Goal: Transaction & Acquisition: Purchase product/service

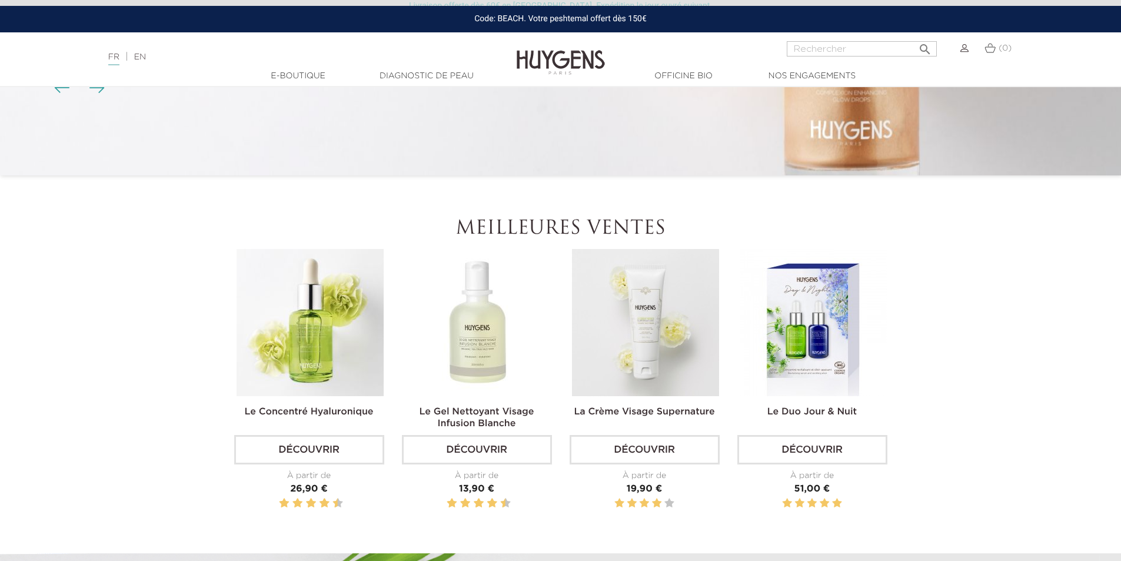
scroll to position [294, 0]
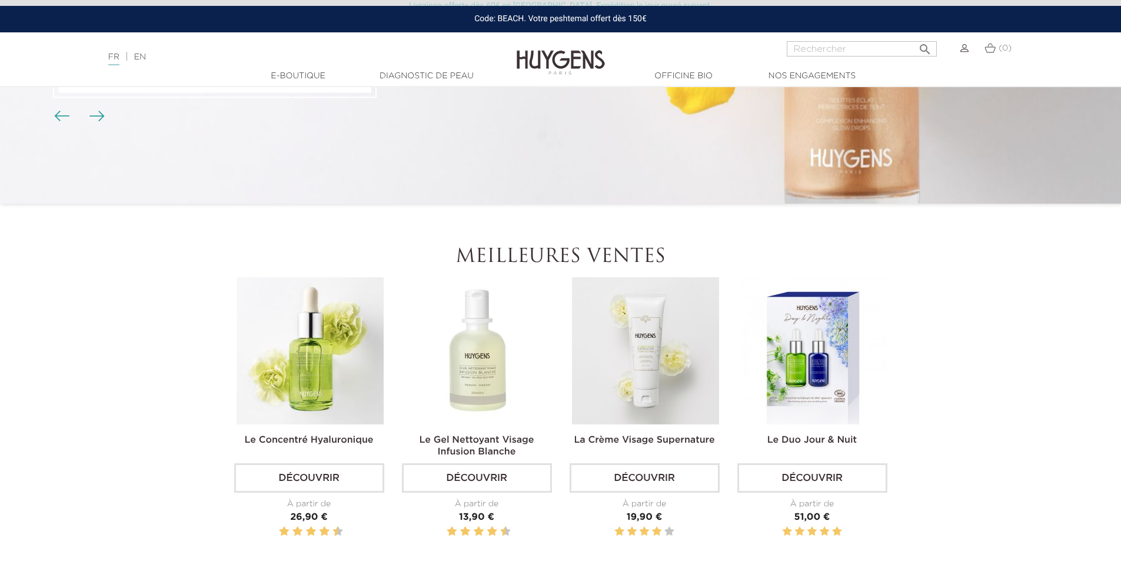
click at [561, 62] on img at bounding box center [560, 53] width 88 height 45
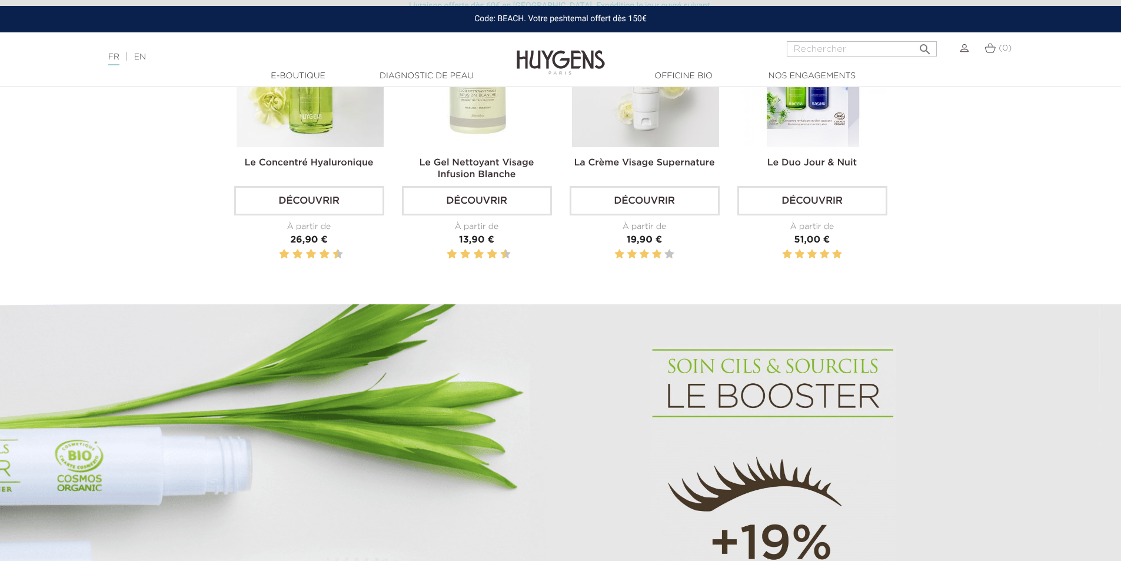
scroll to position [412, 0]
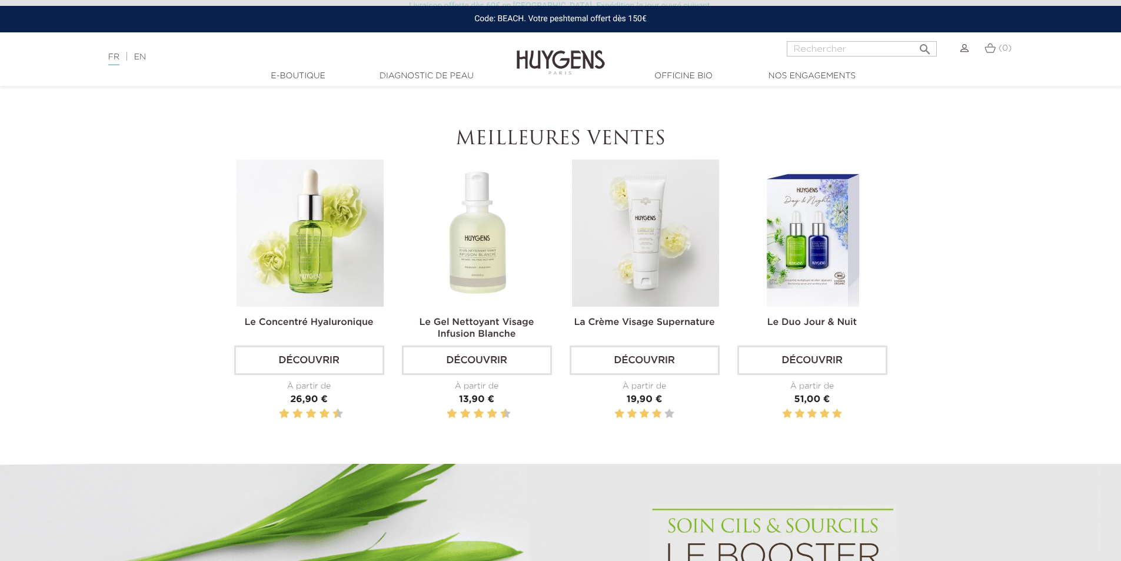
click at [332, 272] on img at bounding box center [309, 232] width 147 height 147
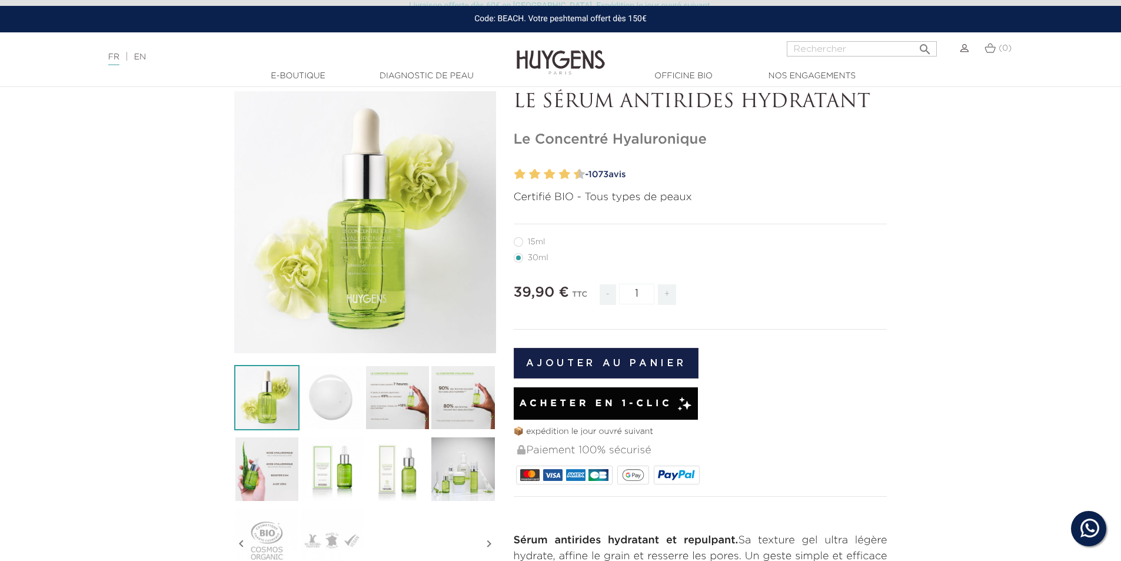
scroll to position [59, 0]
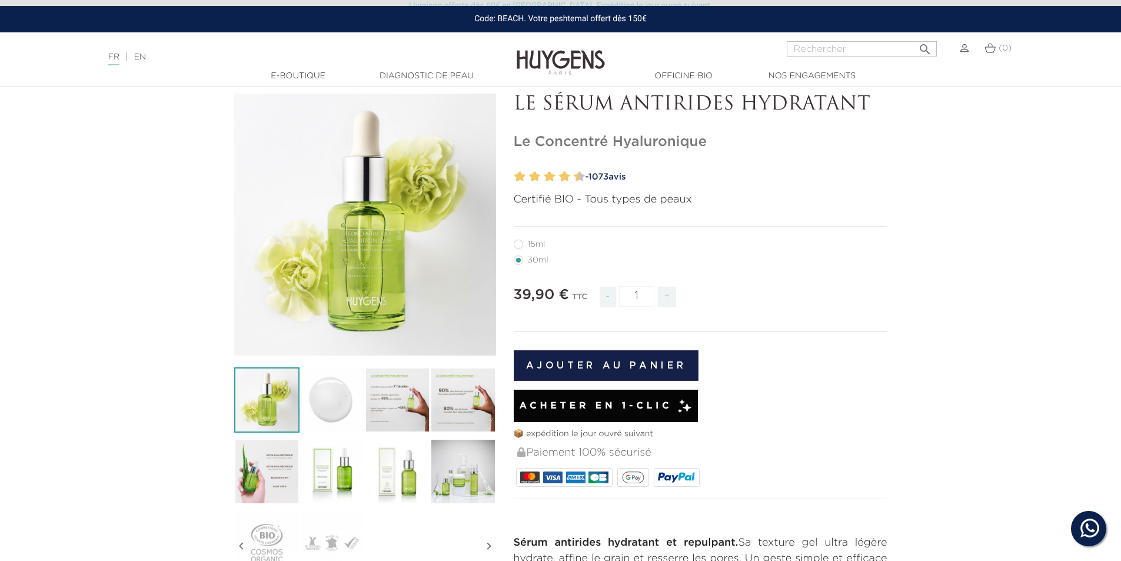
click at [518, 245] on label12"] "15ml" at bounding box center [537, 243] width 46 height 9
radio input "true"
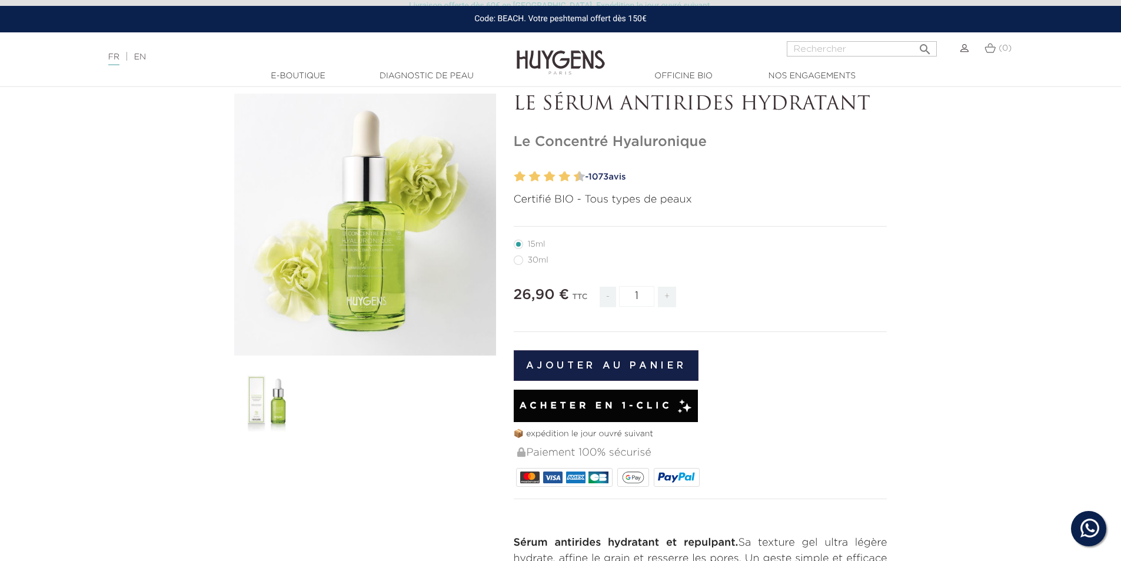
click at [518, 260] on label22"] "30ml" at bounding box center [538, 259] width 49 height 9
radio input "true"
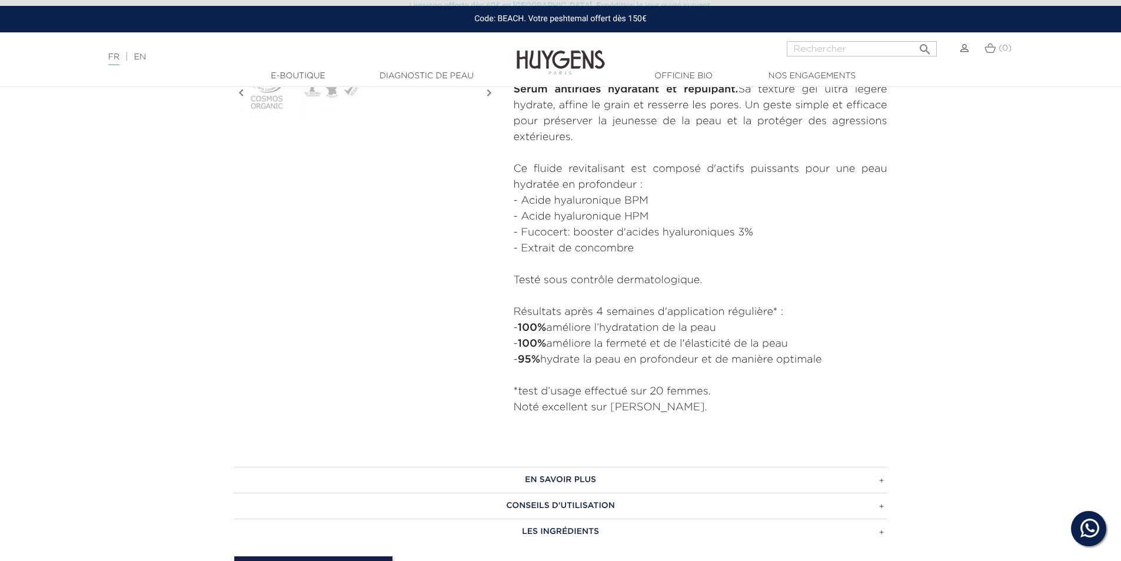
scroll to position [529, 0]
